Goal: Task Accomplishment & Management: Use online tool/utility

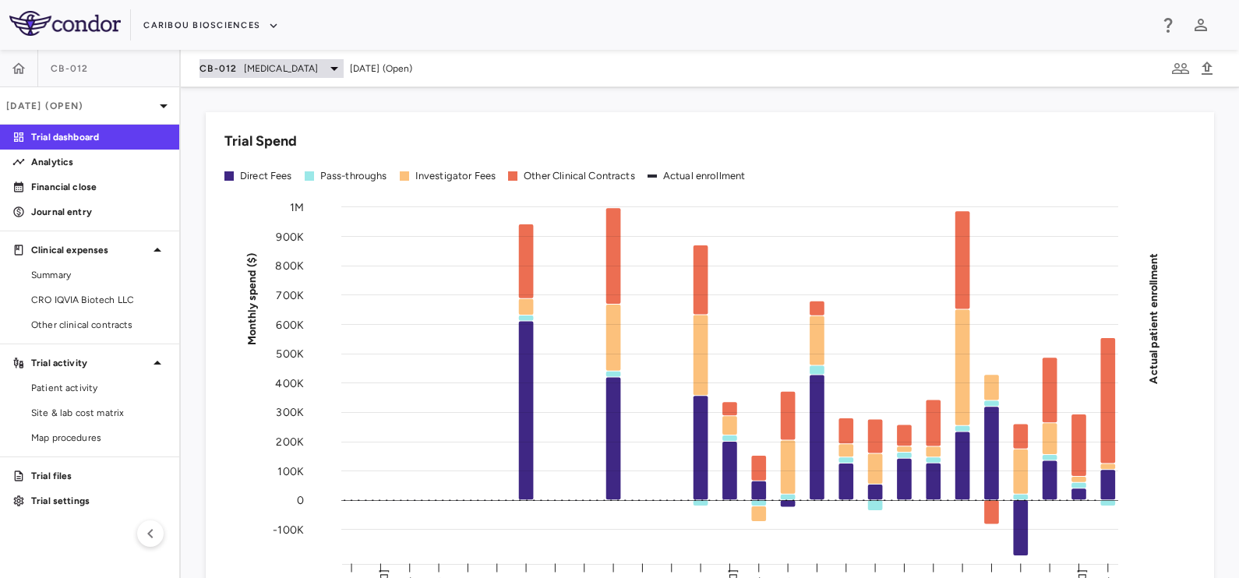
click at [269, 70] on span "Acute Myeloid Leukemia" at bounding box center [281, 69] width 75 height 14
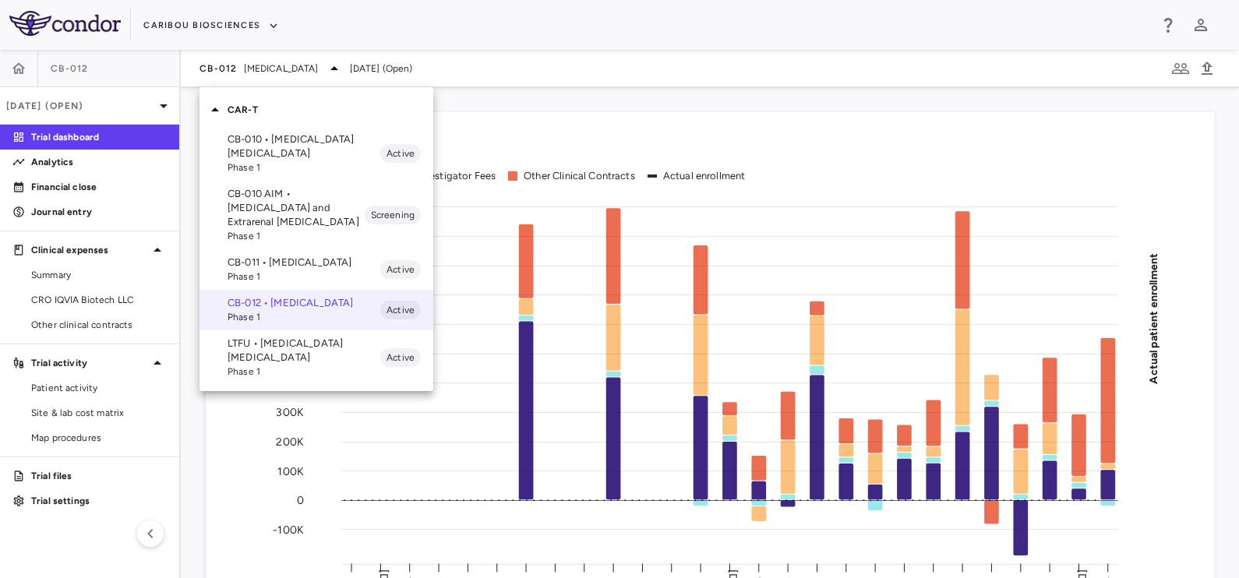
click at [272, 150] on p "CB-010 • B Cell Non-Hodgkin's Lymphoma" at bounding box center [304, 146] width 153 height 28
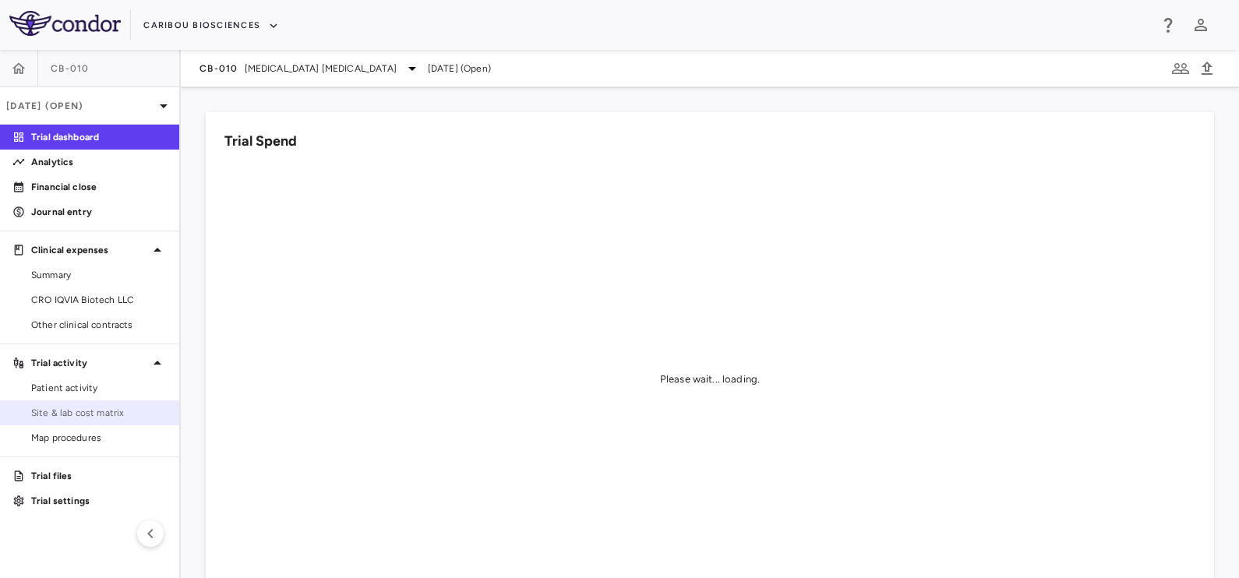
click at [75, 406] on span "Site & lab cost matrix" at bounding box center [99, 413] width 136 height 14
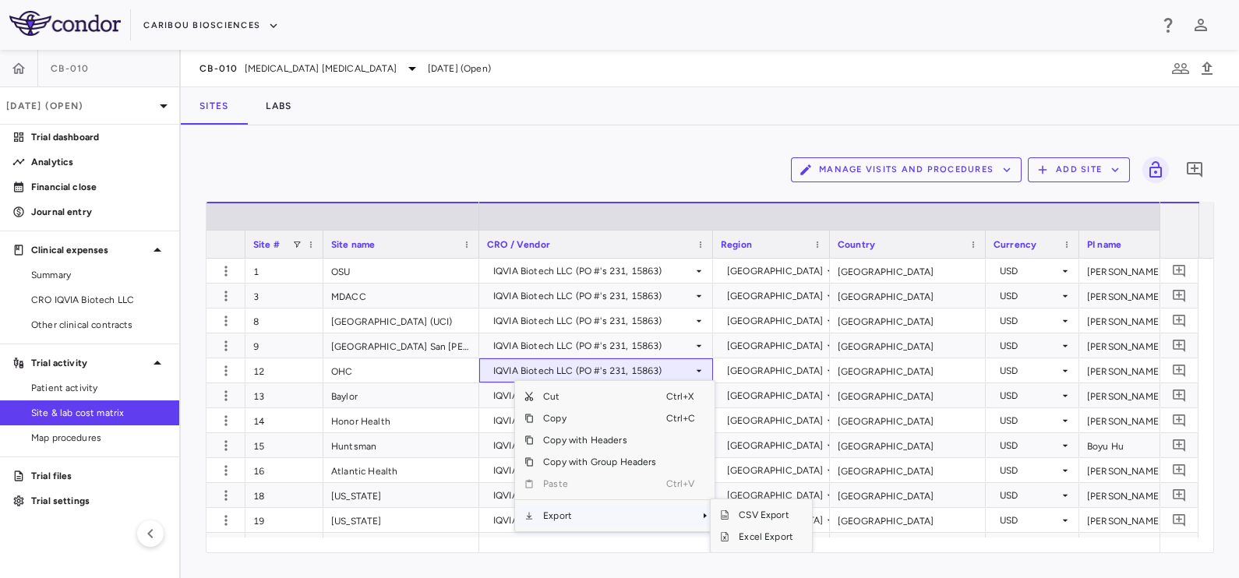
click at [554, 507] on span "Export" at bounding box center [600, 516] width 132 height 22
click at [757, 535] on span "Excel Export" at bounding box center [765, 537] width 73 height 22
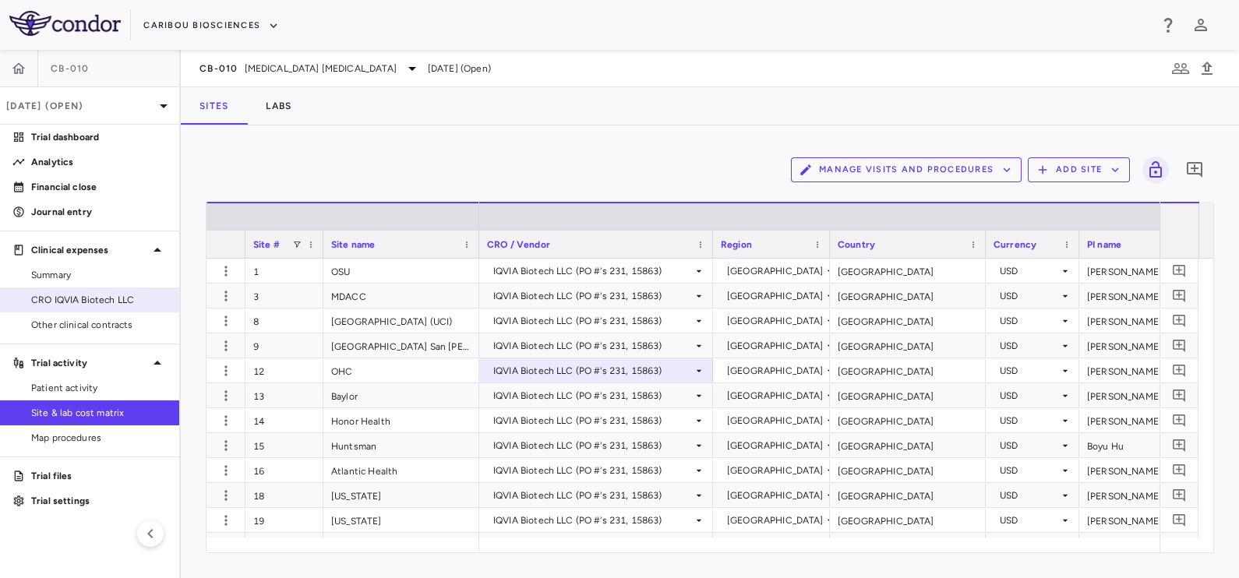
click at [82, 299] on span "CRO IQVIA Biotech LLC" at bounding box center [99, 300] width 136 height 14
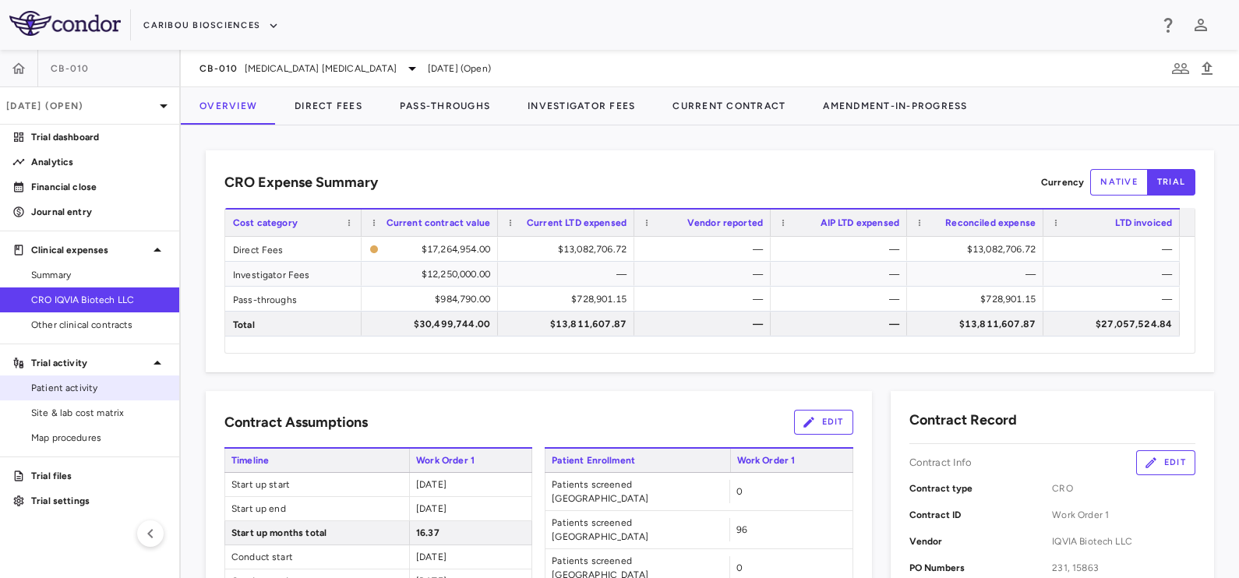
click at [90, 390] on span "Patient activity" at bounding box center [99, 388] width 136 height 14
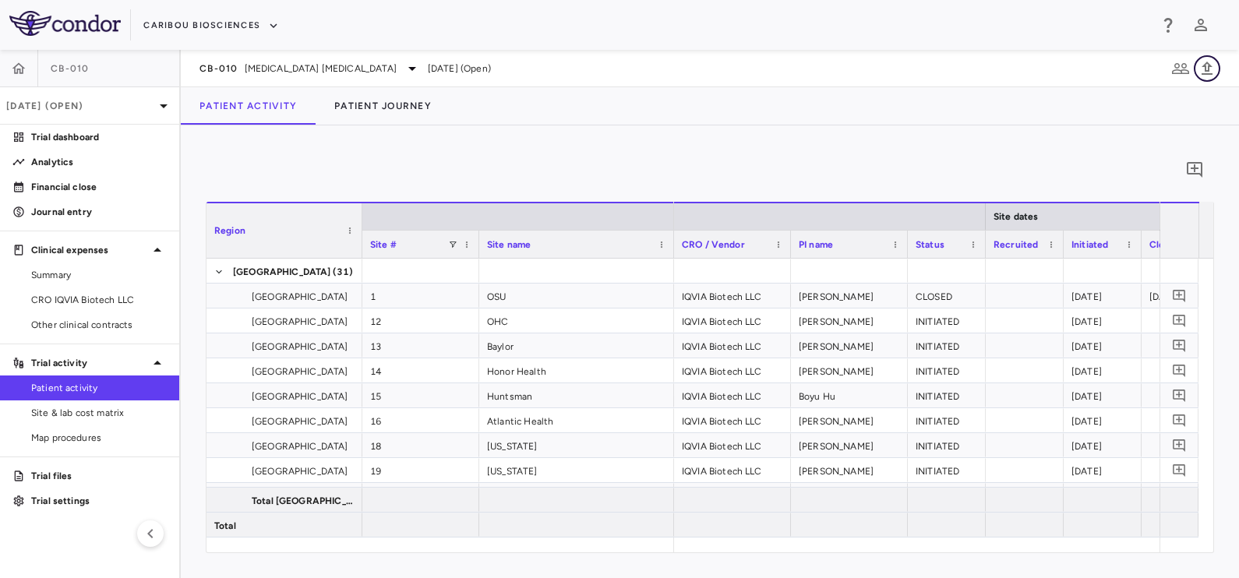
click at [1209, 70] on icon "button" at bounding box center [1207, 68] width 11 height 13
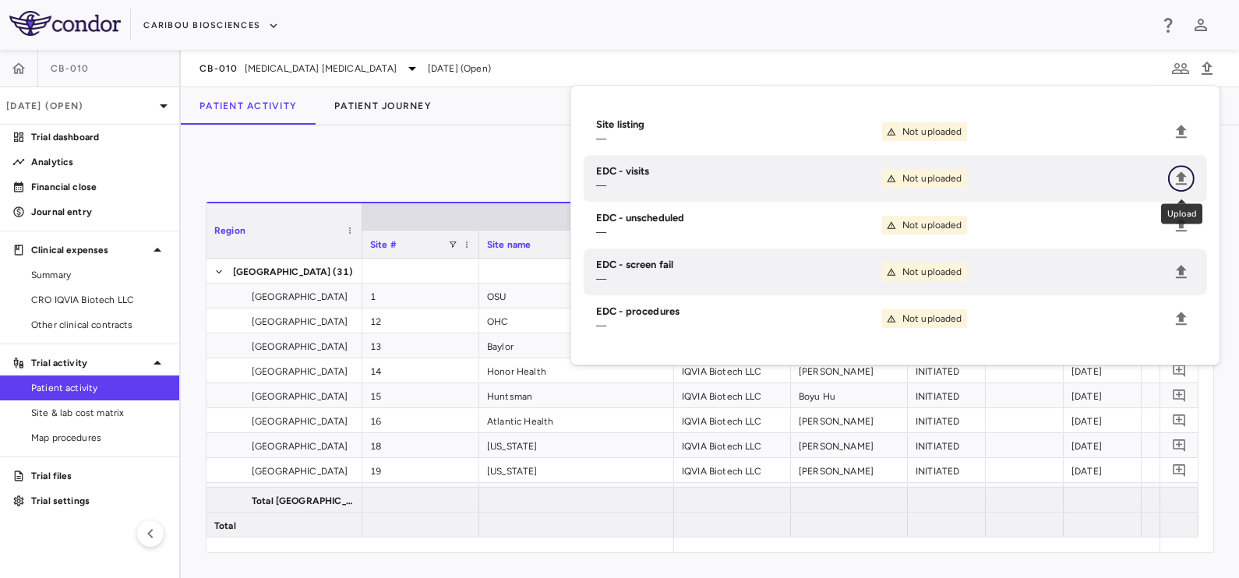
click at [1186, 175] on icon "Upload" at bounding box center [1181, 178] width 19 height 19
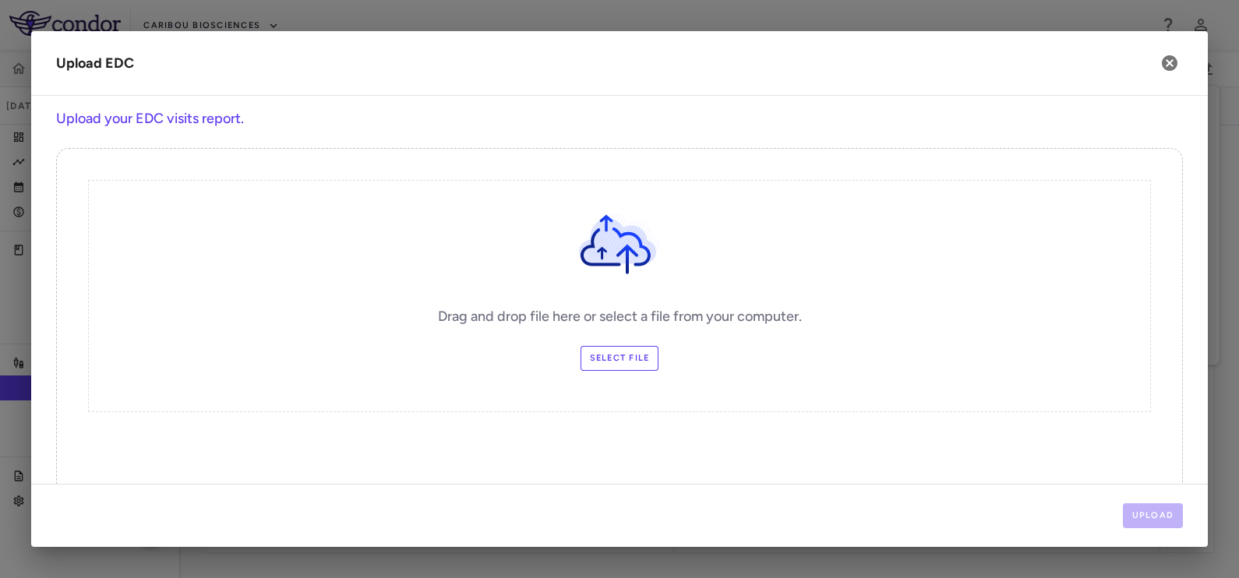
click at [619, 343] on div "Drag and drop file here or select a file from your computer. Select file" at bounding box center [619, 296] width 1063 height 232
click at [618, 358] on label "Select file" at bounding box center [620, 358] width 79 height 25
click at [0, 0] on input "Select file" at bounding box center [0, 0] width 0 height 0
click at [1170, 65] on icon "button" at bounding box center [1169, 63] width 19 height 19
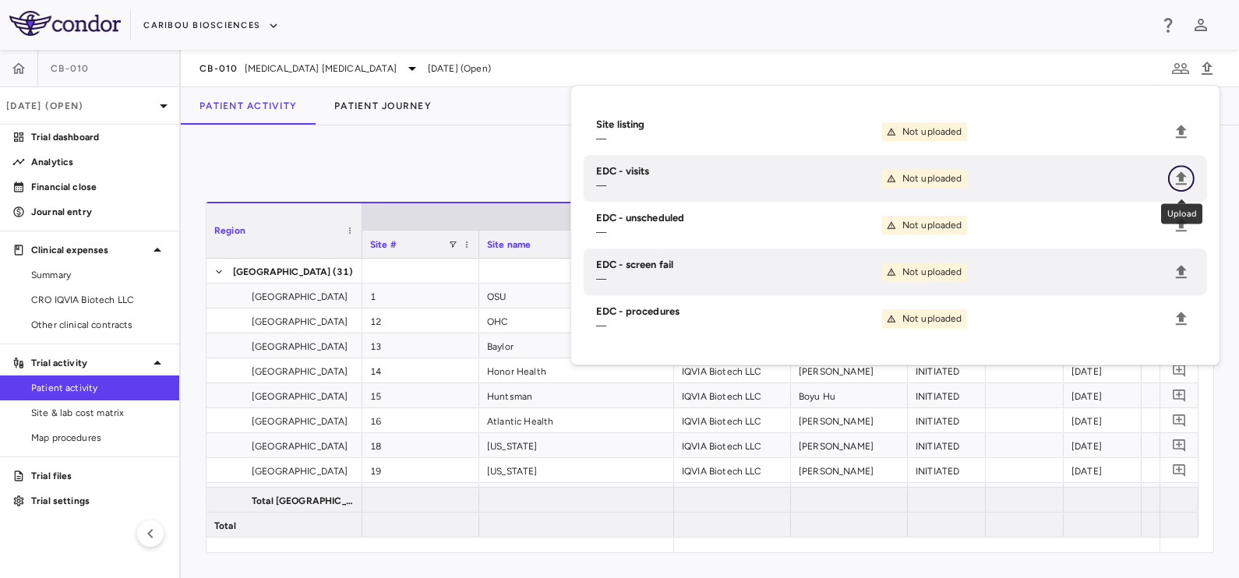
click at [1180, 180] on icon "Upload" at bounding box center [1181, 177] width 11 height 13
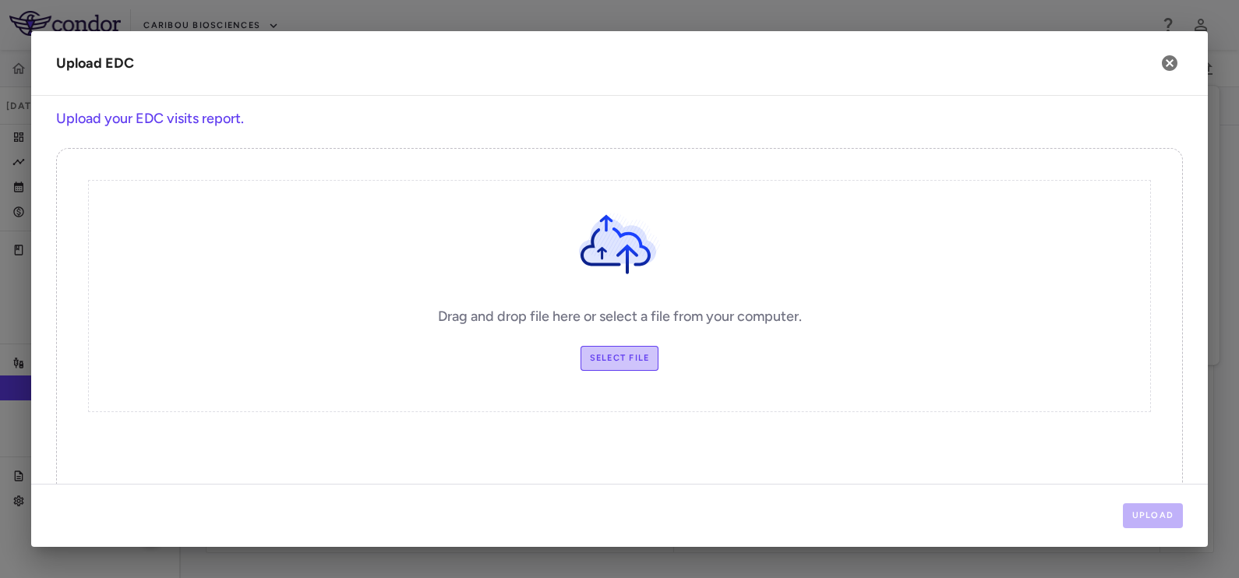
click at [610, 364] on label "Select file" at bounding box center [620, 358] width 79 height 25
click at [0, 0] on input "Select file" at bounding box center [0, 0] width 0 height 0
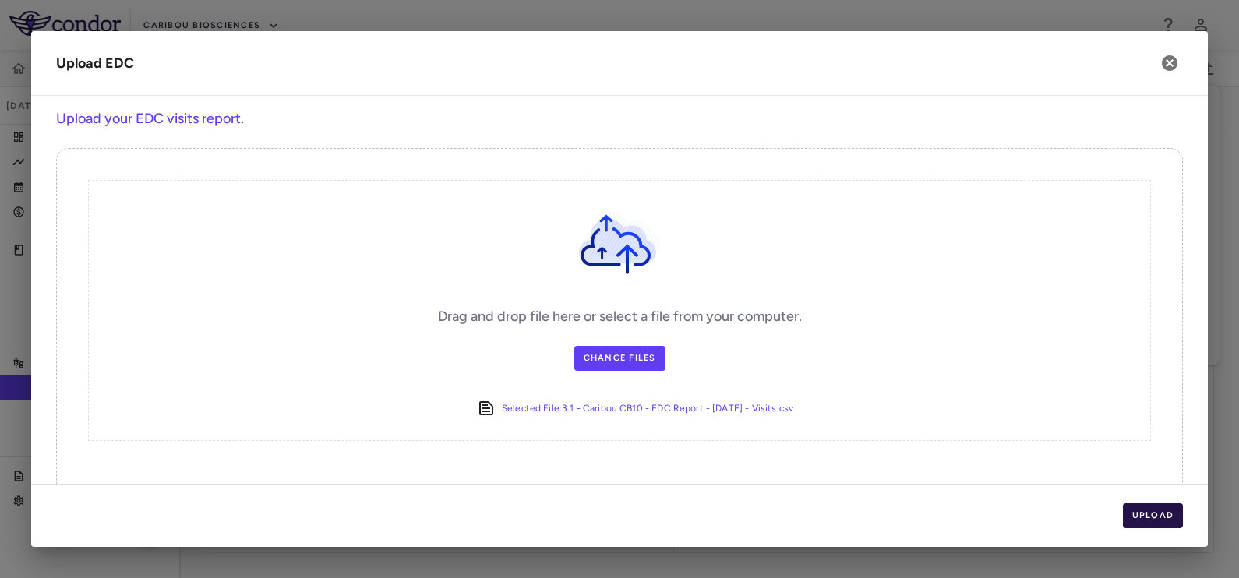
click at [1142, 514] on button "Upload" at bounding box center [1153, 515] width 61 height 25
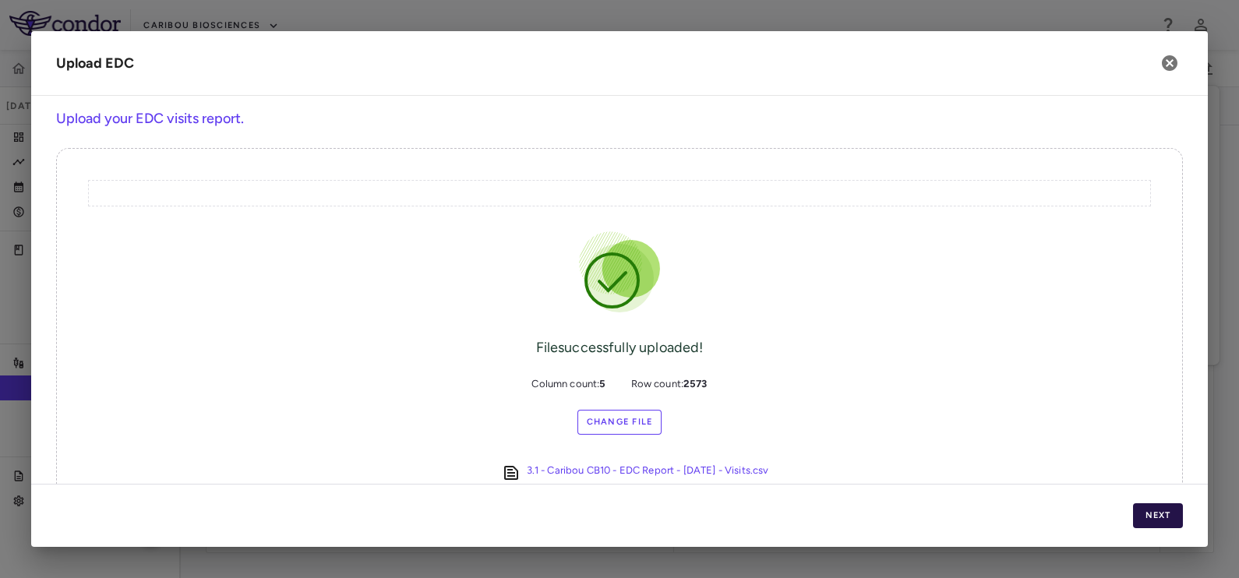
click at [1151, 510] on button "Next" at bounding box center [1158, 515] width 50 height 25
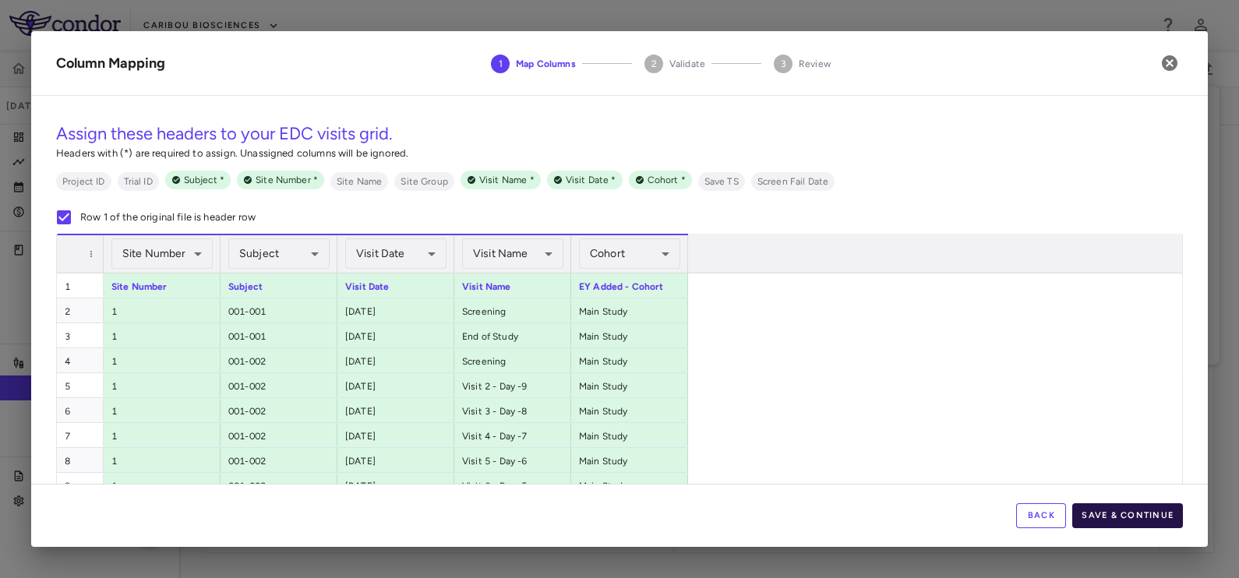
click at [1135, 514] on button "Save & Continue" at bounding box center [1127, 515] width 111 height 25
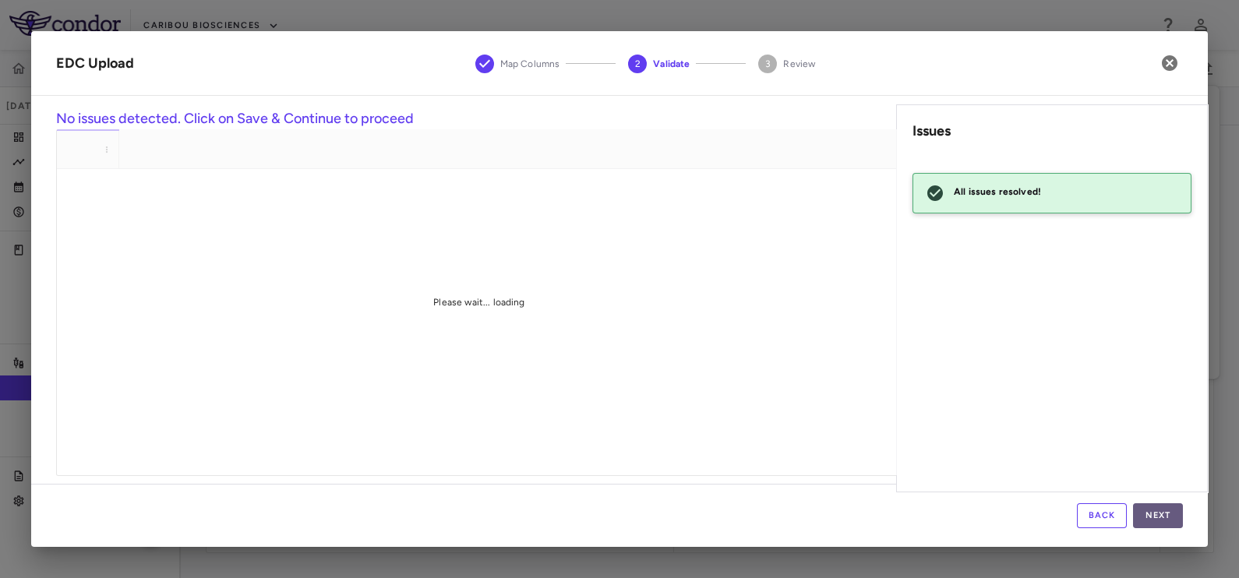
click at [1167, 520] on button "Next" at bounding box center [1158, 515] width 50 height 25
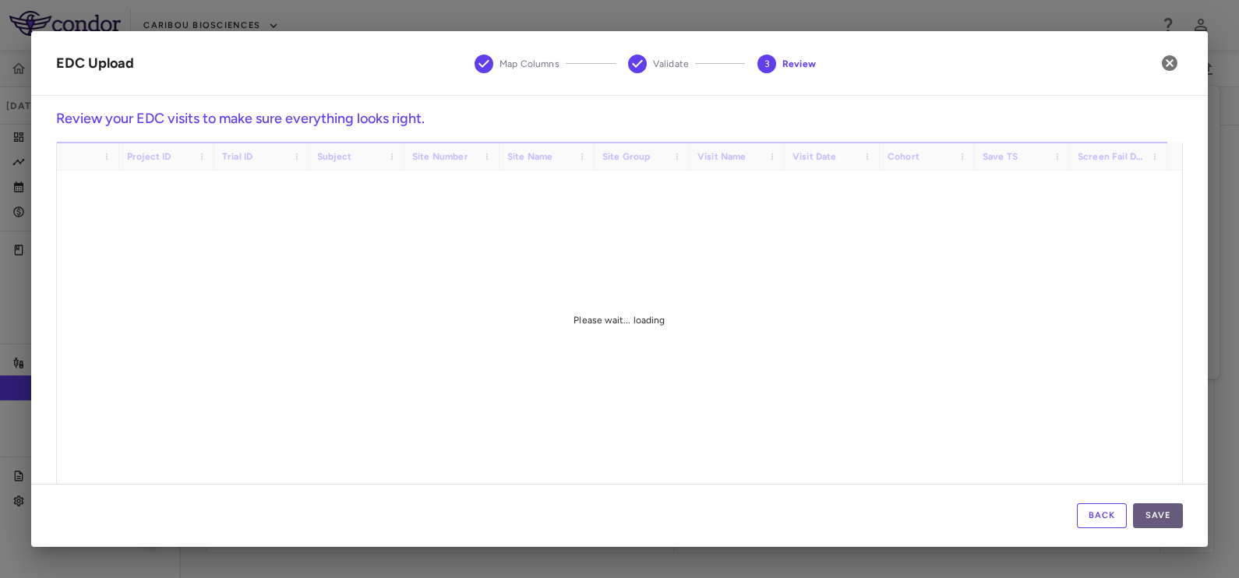
click at [1159, 516] on button "Save" at bounding box center [1158, 515] width 50 height 25
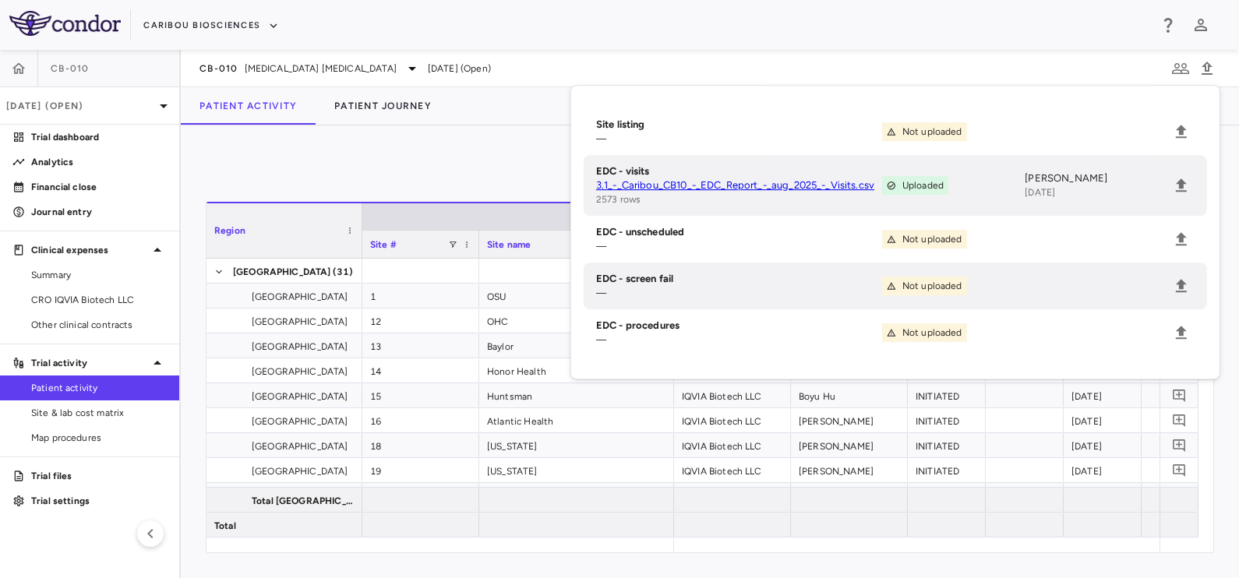
click at [496, 156] on div "0" at bounding box center [710, 169] width 1008 height 39
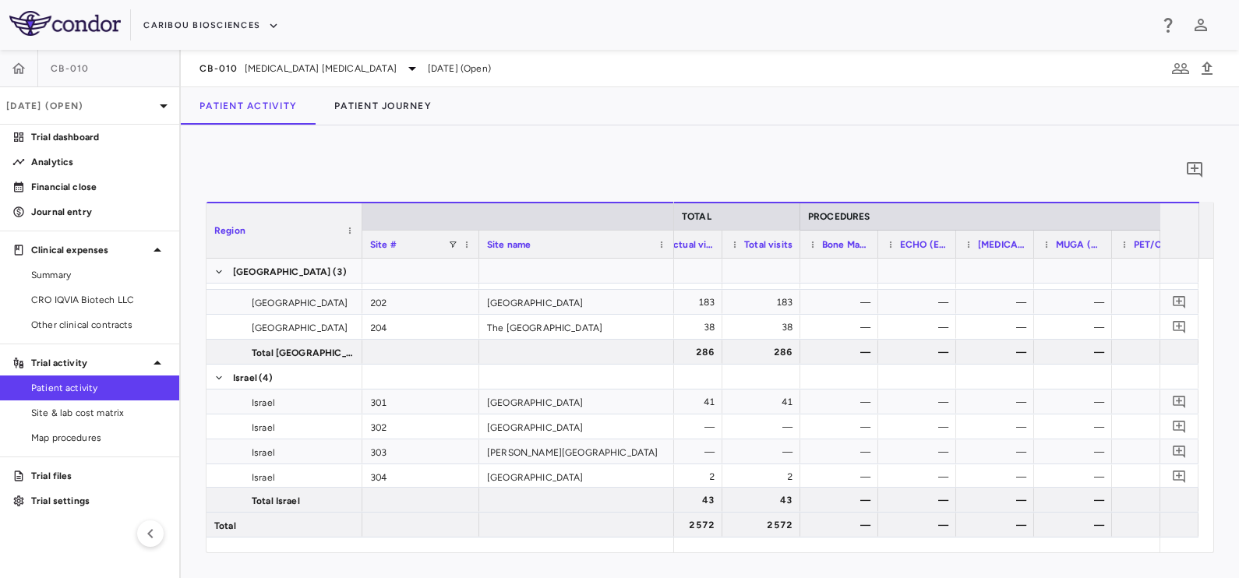
scroll to position [0, 4566]
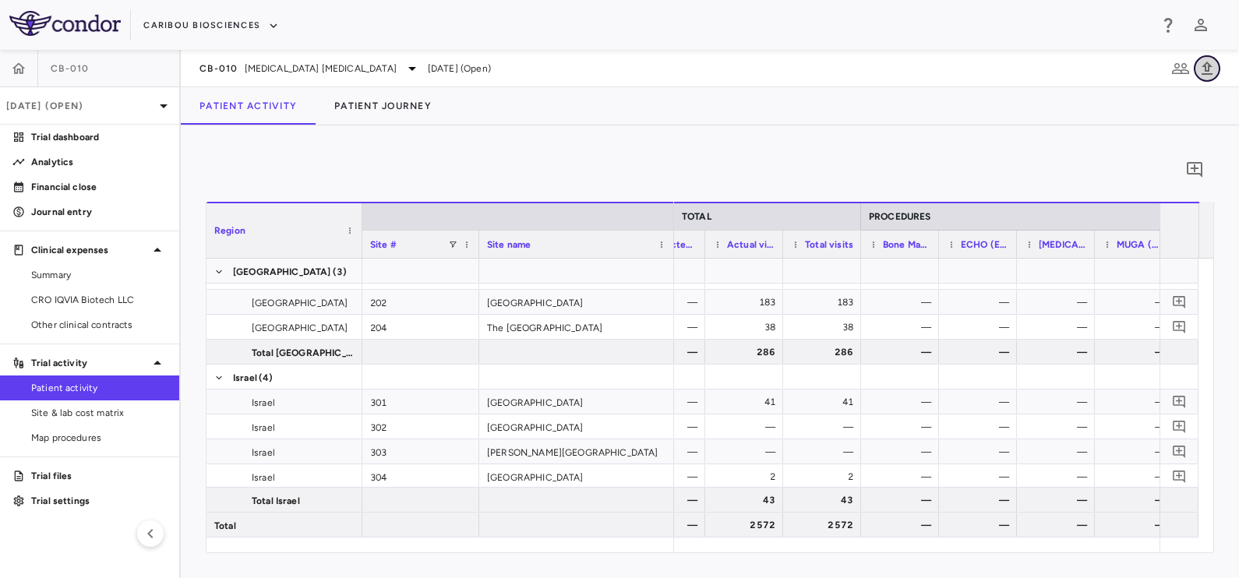
click at [1209, 71] on icon "button" at bounding box center [1207, 68] width 19 height 19
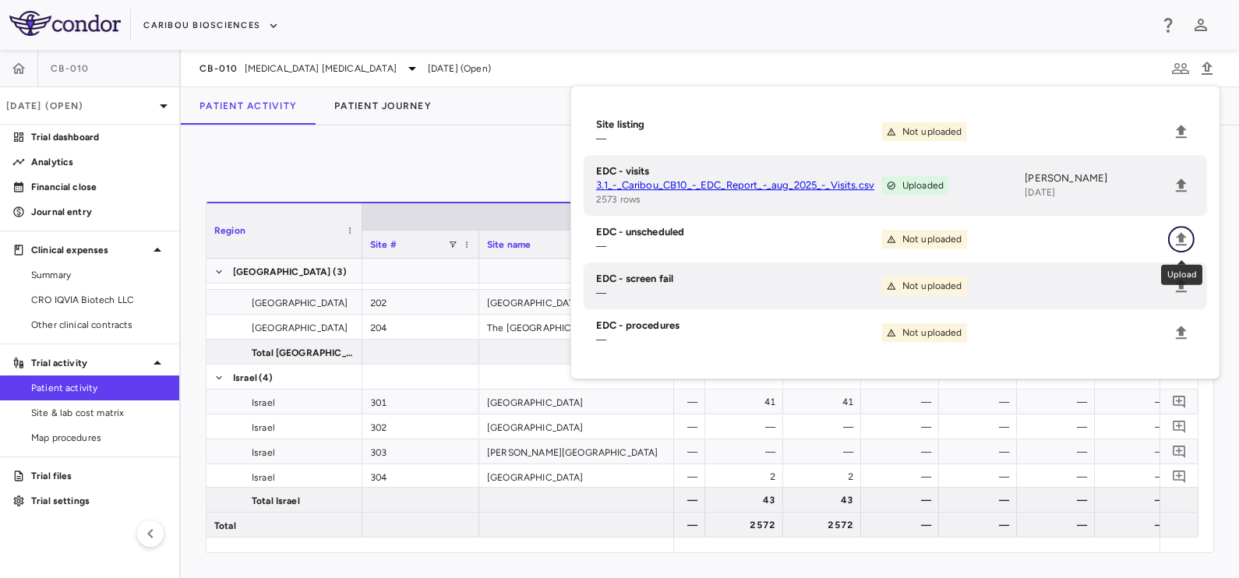
click at [1179, 245] on icon "Upload" at bounding box center [1181, 238] width 11 height 13
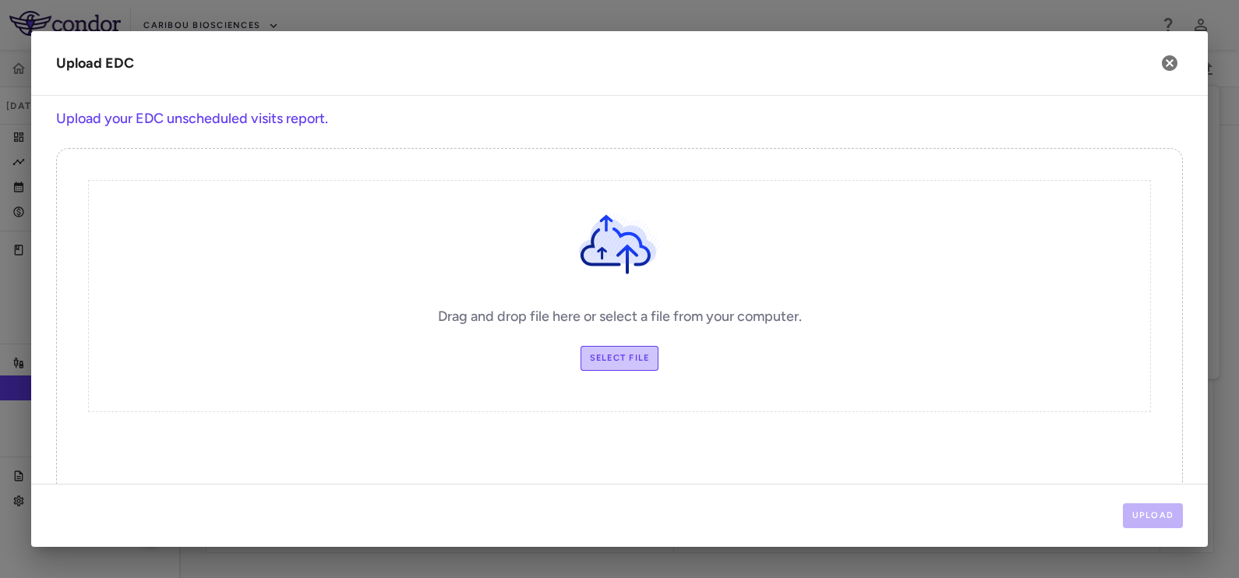
click at [602, 355] on label "Select file" at bounding box center [620, 358] width 79 height 25
click at [0, 0] on input "Select file" at bounding box center [0, 0] width 0 height 0
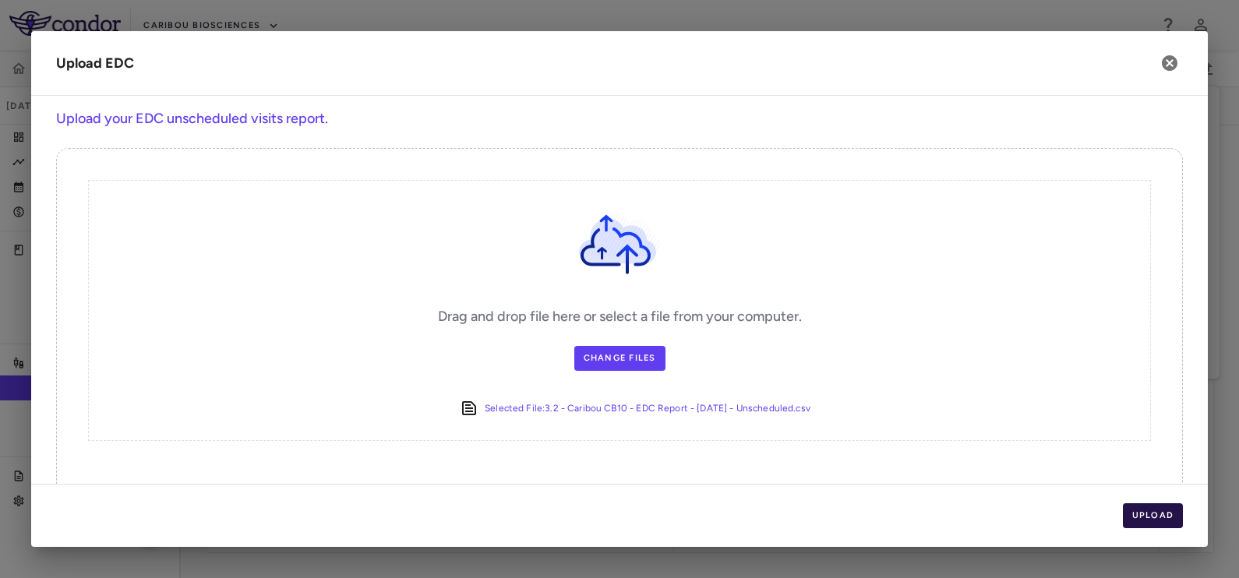
click at [1130, 510] on button "Upload" at bounding box center [1153, 515] width 61 height 25
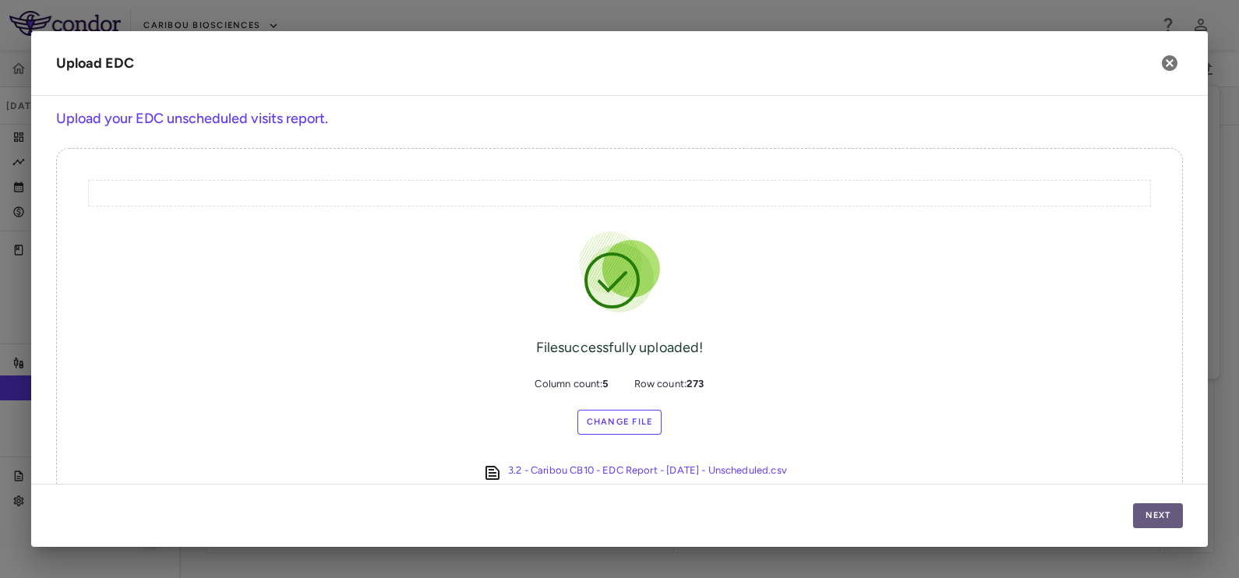
click at [1160, 514] on button "Next" at bounding box center [1158, 515] width 50 height 25
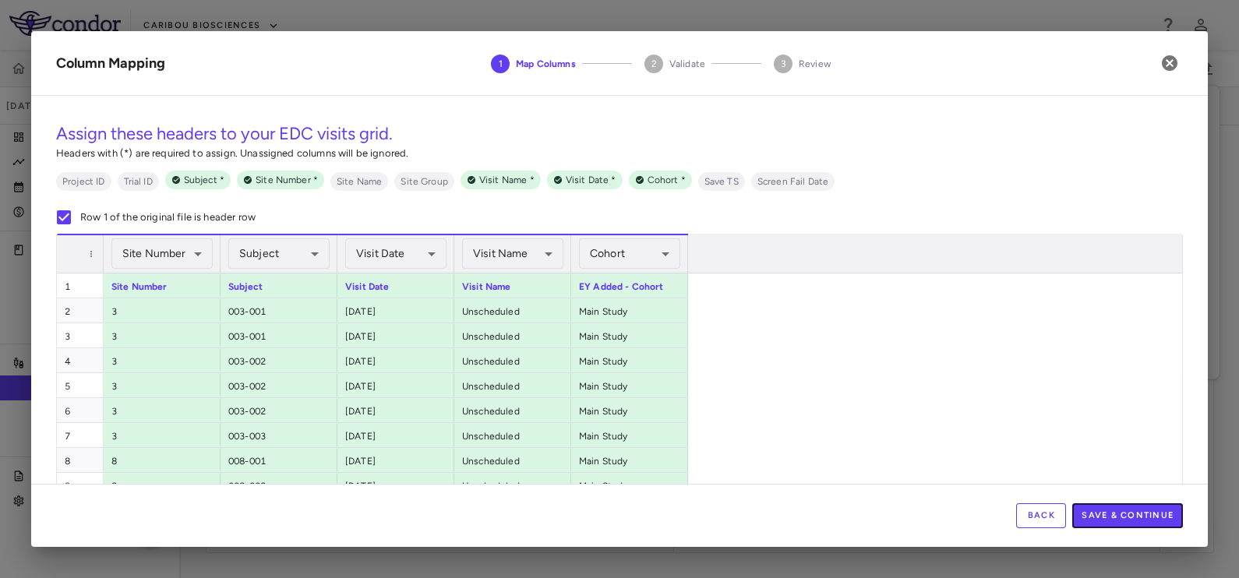
click at [1135, 510] on button "Save & Continue" at bounding box center [1127, 515] width 111 height 25
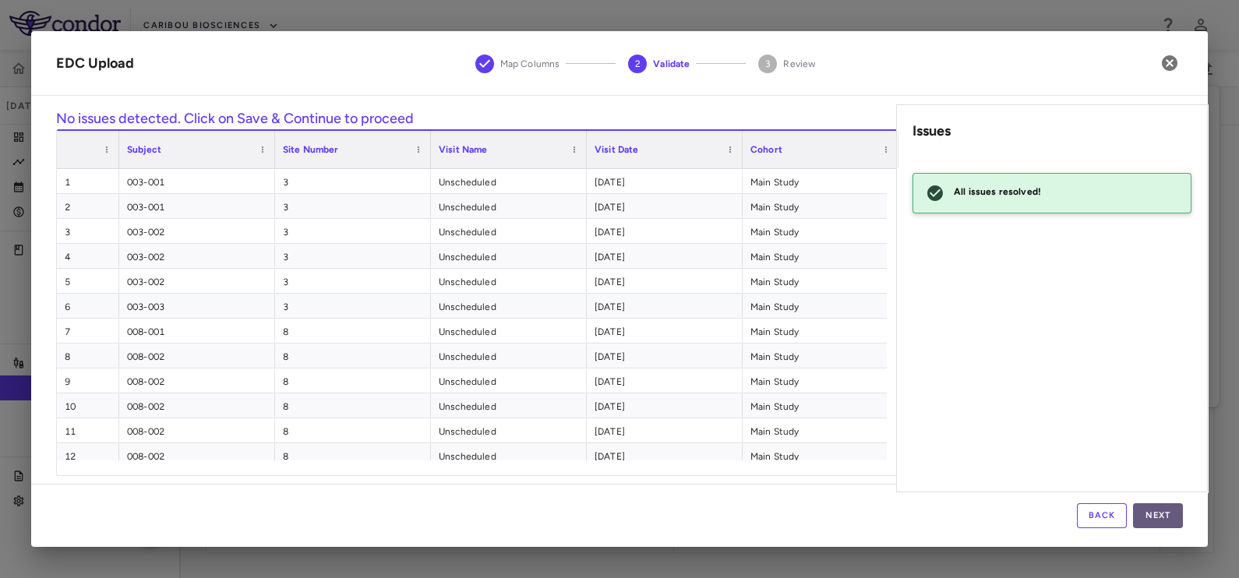
click at [1146, 511] on button "Next" at bounding box center [1158, 515] width 50 height 25
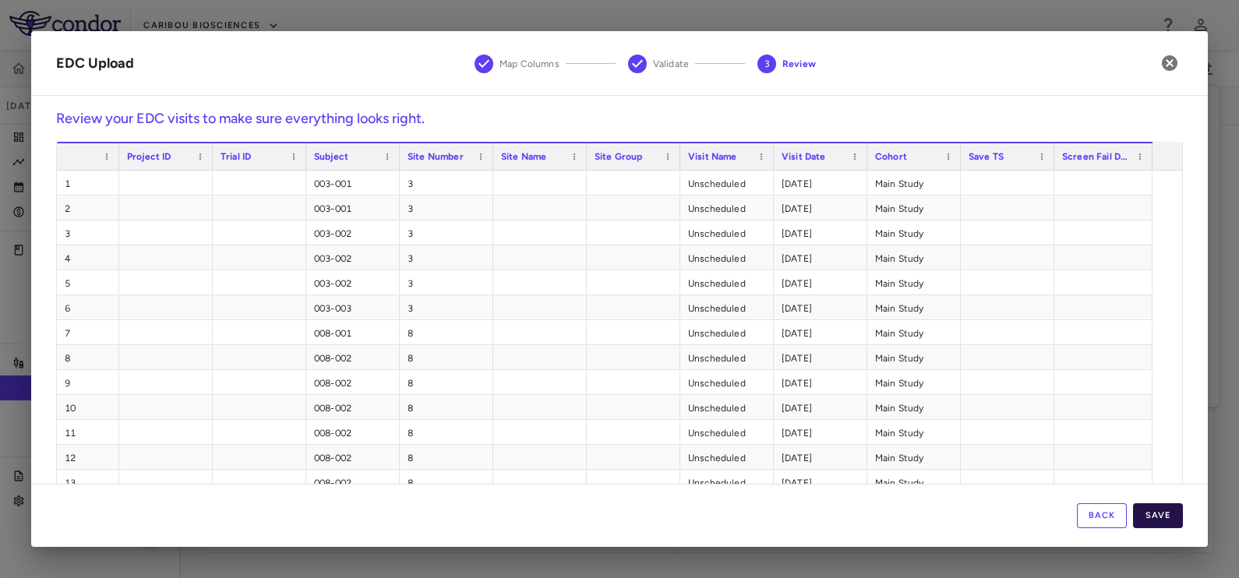
click at [1147, 511] on button "Save" at bounding box center [1158, 515] width 50 height 25
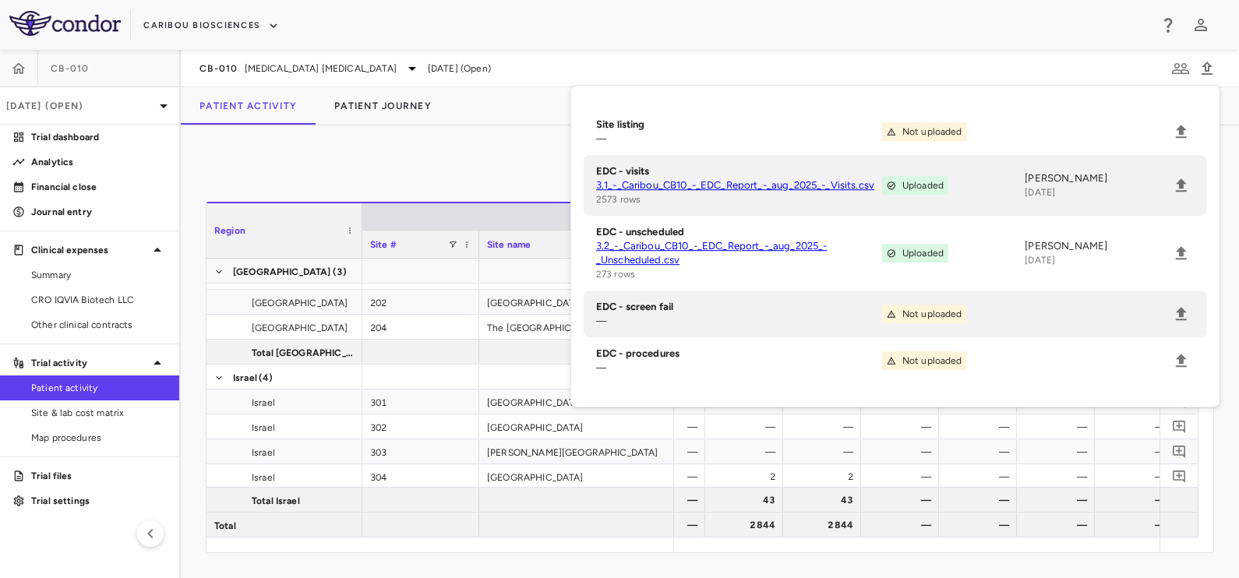
drag, startPoint x: 471, startPoint y: 175, endPoint x: 413, endPoint y: 136, distance: 69.6
click at [471, 175] on div "0" at bounding box center [710, 169] width 1008 height 39
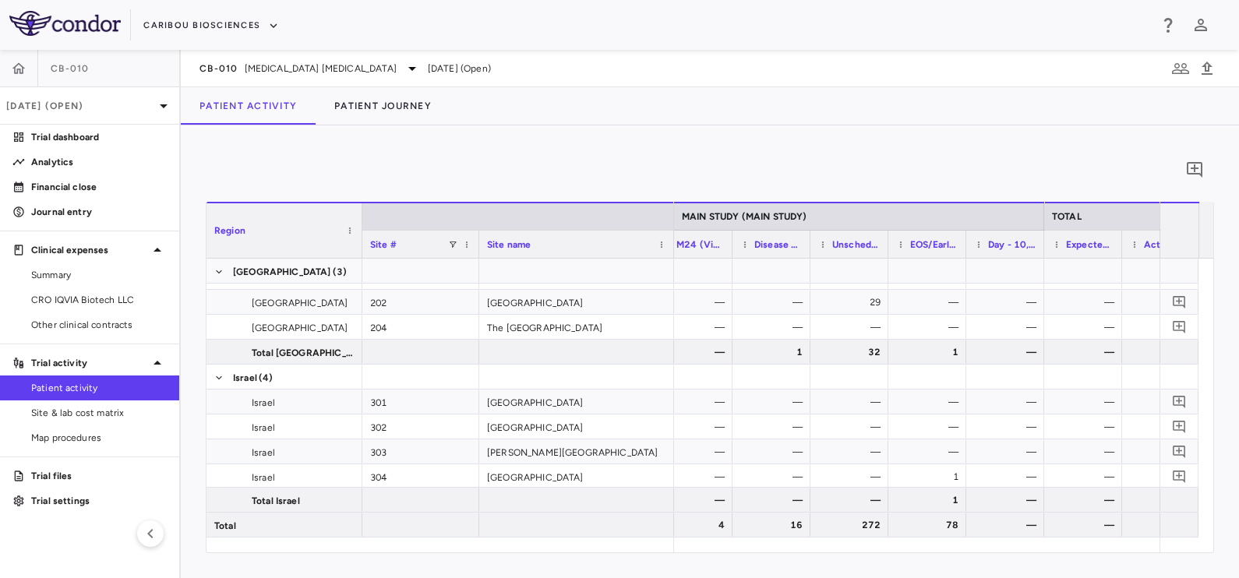
scroll to position [0, 4026]
